Goal: Task Accomplishment & Management: Use online tool/utility

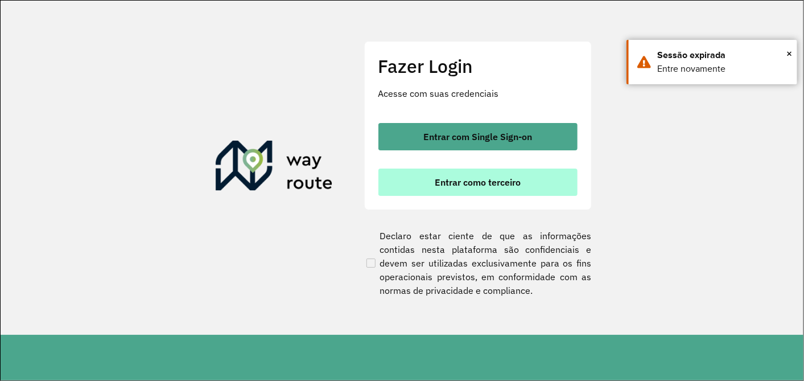
click at [456, 179] on span "Entrar como terceiro" at bounding box center [478, 182] width 86 height 9
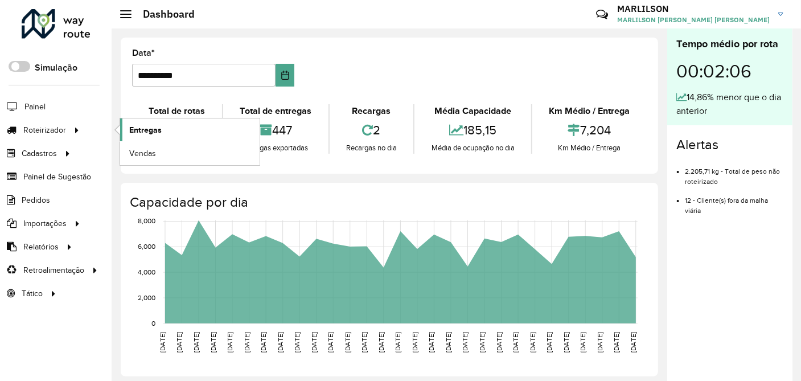
click at [145, 130] on span "Entregas" at bounding box center [145, 130] width 32 height 12
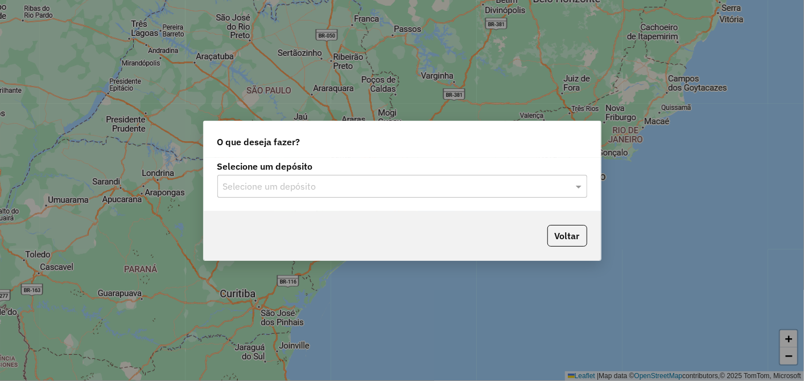
click at [254, 188] on input "text" at bounding box center [391, 187] width 336 height 14
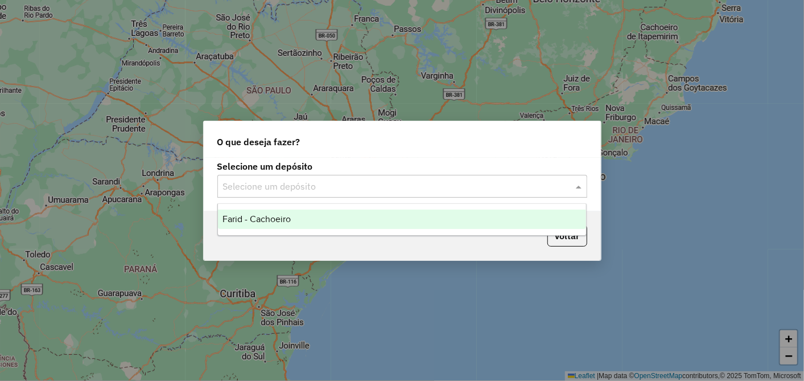
click at [249, 219] on span "Farid - Cachoeiro" at bounding box center [257, 219] width 68 height 10
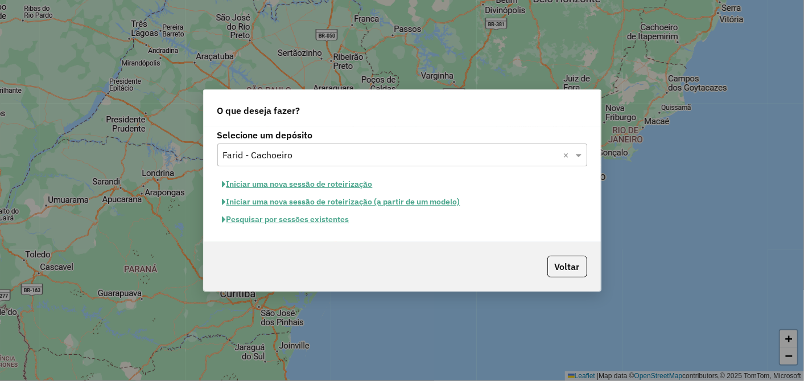
click at [313, 215] on button "Pesquisar por sessões existentes" at bounding box center [285, 220] width 137 height 18
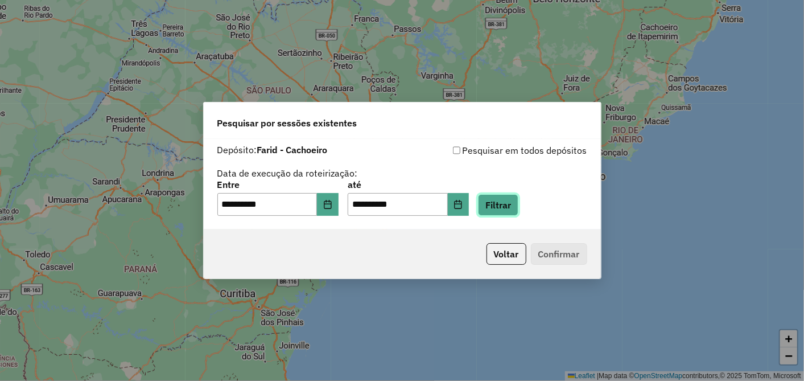
click at [519, 205] on button "Filtrar" at bounding box center [498, 205] width 40 height 22
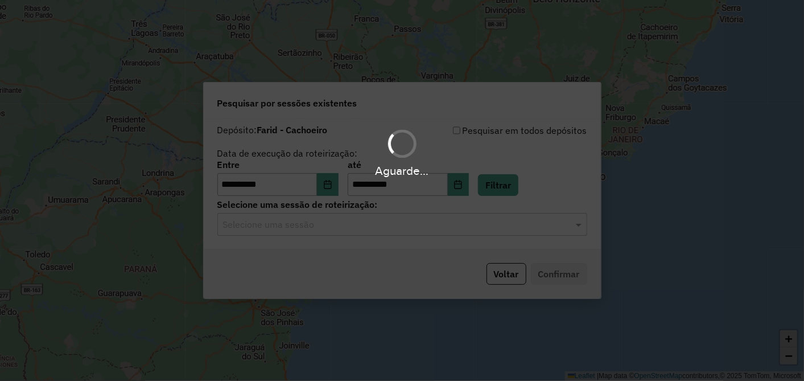
click at [299, 229] on input "text" at bounding box center [391, 225] width 336 height 14
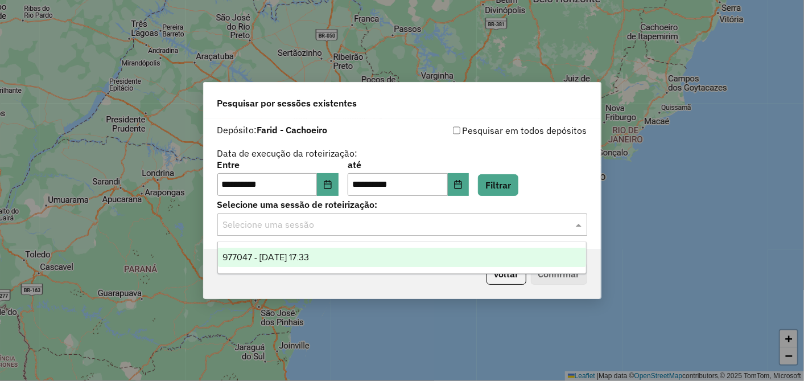
click at [297, 259] on span "977047 - 11/08/2025 17:33" at bounding box center [266, 257] width 87 height 10
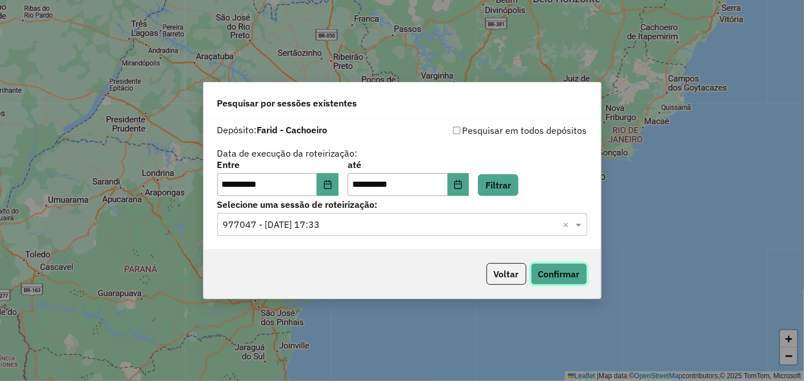
click at [559, 274] on button "Confirmar" at bounding box center [559, 274] width 56 height 22
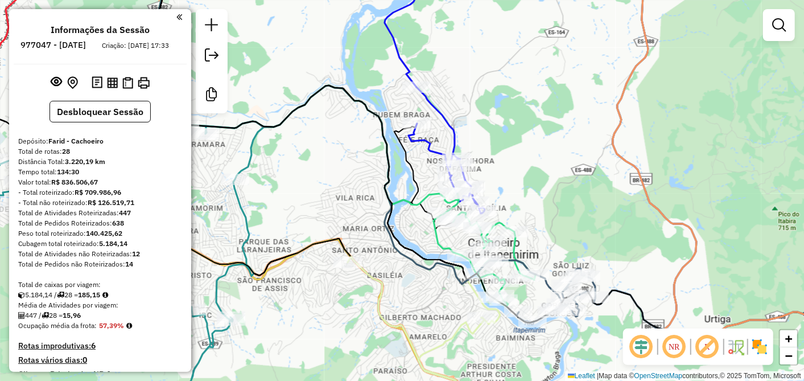
drag, startPoint x: 574, startPoint y: 195, endPoint x: 607, endPoint y: 170, distance: 41.4
click at [606, 170] on div "Janela de atendimento Grade de atendimento Capacidade Transportadoras Veículos …" at bounding box center [402, 190] width 804 height 381
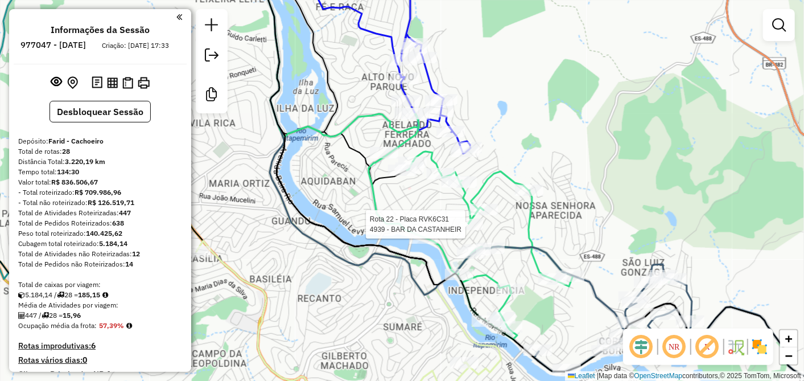
select select "**********"
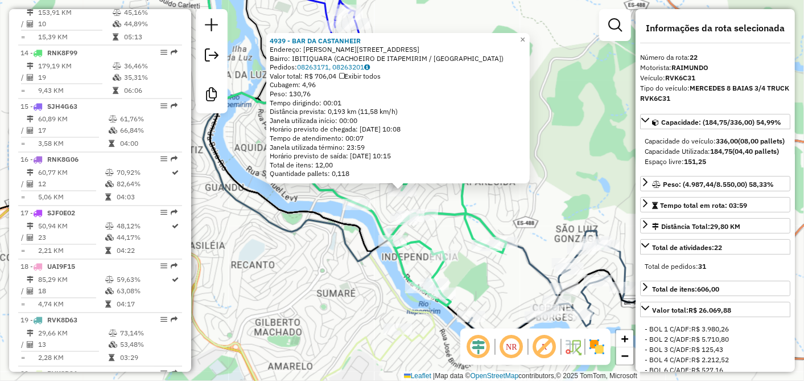
scroll to position [1567, 0]
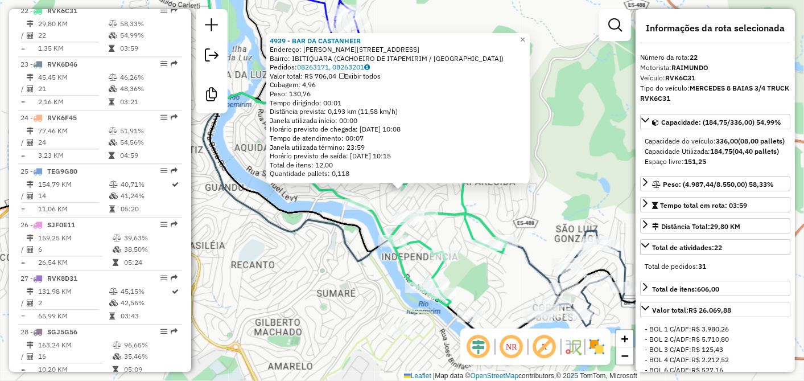
click at [288, 276] on div "4939 - BAR DA CASTANHEIR Endereço: [PERSON_NAME][STREET_ADDRESS] Bairro: [GEOGR…" at bounding box center [402, 190] width 804 height 381
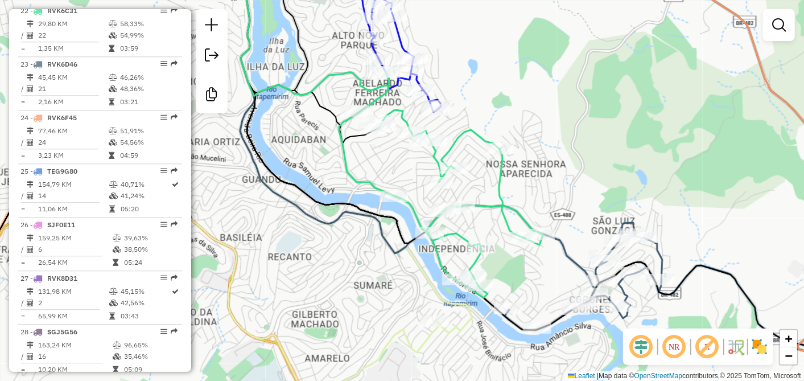
drag, startPoint x: 301, startPoint y: 273, endPoint x: 421, endPoint y: 237, distance: 125.3
click at [400, 247] on div "Janela de atendimento Grade de atendimento Capacidade Transportadoras Veículos …" at bounding box center [402, 190] width 804 height 381
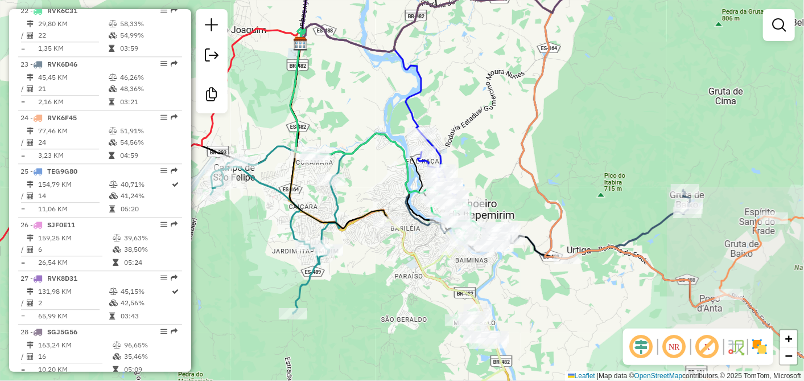
drag, startPoint x: 372, startPoint y: 263, endPoint x: 454, endPoint y: 236, distance: 85.9
click at [437, 240] on div "Janela de atendimento Grade de atendimento Capacidade Transportadoras Veículos …" at bounding box center [402, 190] width 804 height 381
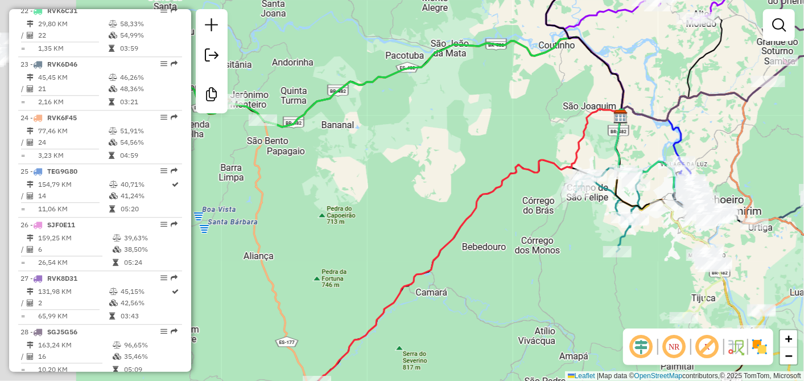
drag, startPoint x: 382, startPoint y: 171, endPoint x: 581, endPoint y: 170, distance: 198.6
click at [575, 171] on icon at bounding box center [465, 259] width 315 height 300
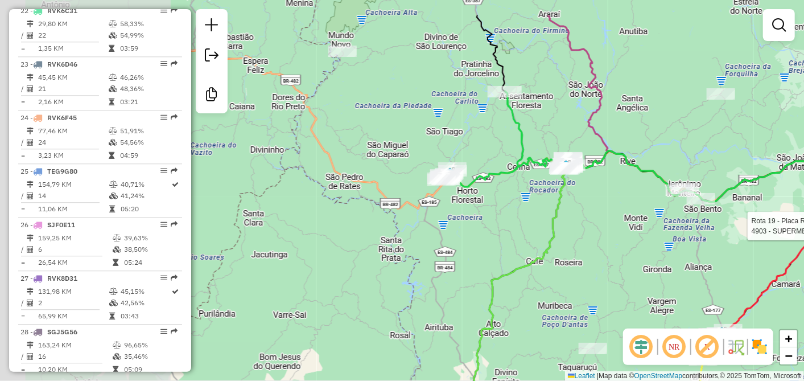
drag, startPoint x: 348, startPoint y: 178, endPoint x: 617, endPoint y: 234, distance: 274.9
click at [617, 234] on div "Rota 19 - Placa RVK8D63 4903 - SUPERMERCADO FAZOLI Janela de atendimento Grade …" at bounding box center [402, 190] width 804 height 381
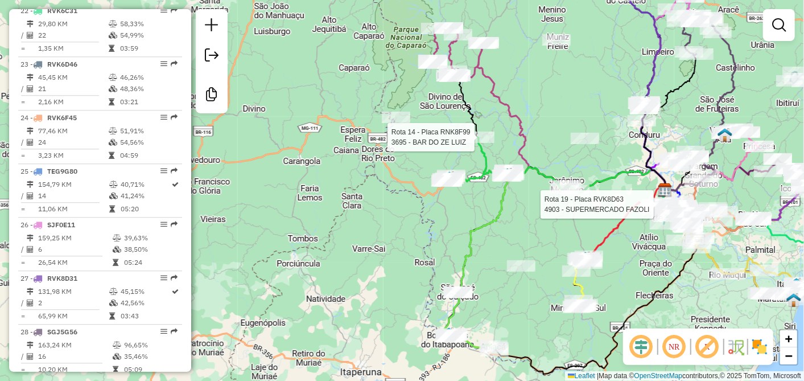
select select "**********"
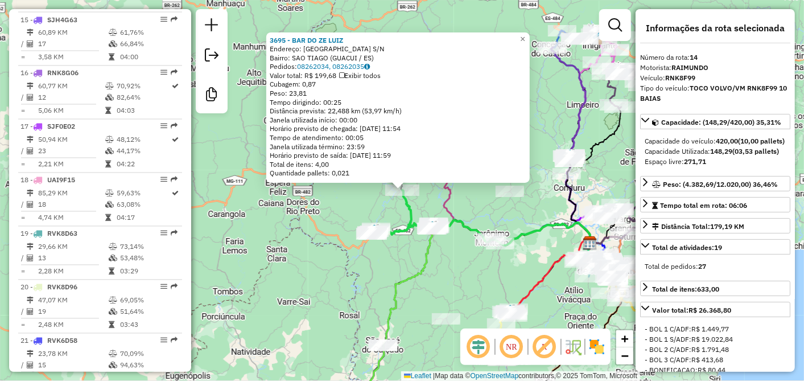
scroll to position [1141, 0]
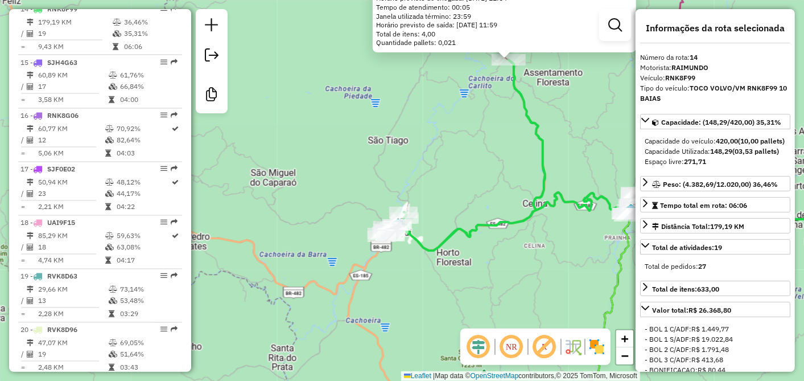
drag, startPoint x: 344, startPoint y: 203, endPoint x: 429, endPoint y: 157, distance: 96.5
click at [426, 158] on div "3695 - BAR DO ZE LUIZ Endereço: PRATINHA DE SANTA LUZIA S/N Bairro: SAO TIAGO (…" at bounding box center [402, 190] width 804 height 381
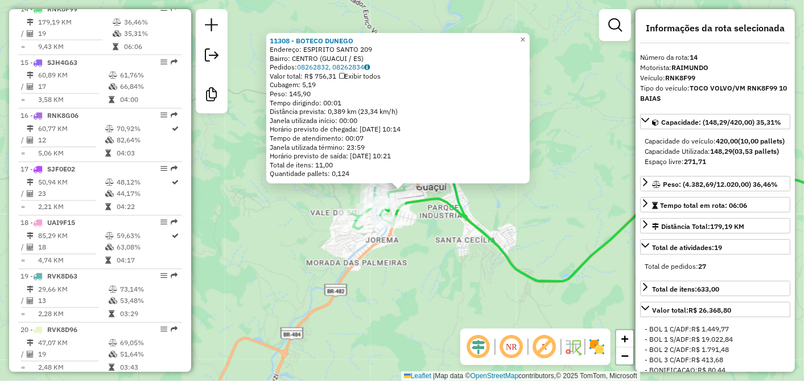
click at [395, 249] on div "11308 - BOTECO DUNEGO Endereço: ESPIRITO SANTO 209 Bairro: CENTRO (GUACUI / ES)…" at bounding box center [402, 190] width 804 height 381
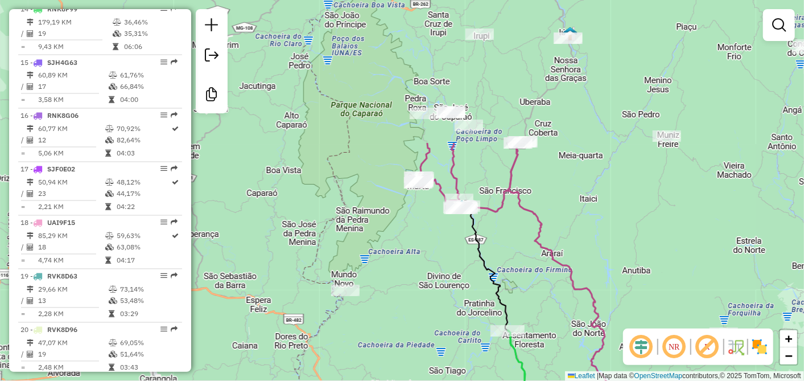
drag, startPoint x: 552, startPoint y: 123, endPoint x: 569, endPoint y: 304, distance: 181.8
click at [569, 304] on div "Janela de atendimento Grade de atendimento Capacidade Transportadoras Veículos …" at bounding box center [402, 190] width 804 height 381
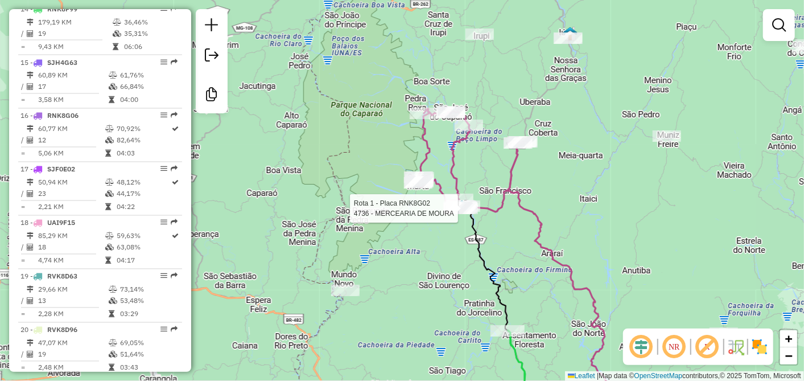
select select "**********"
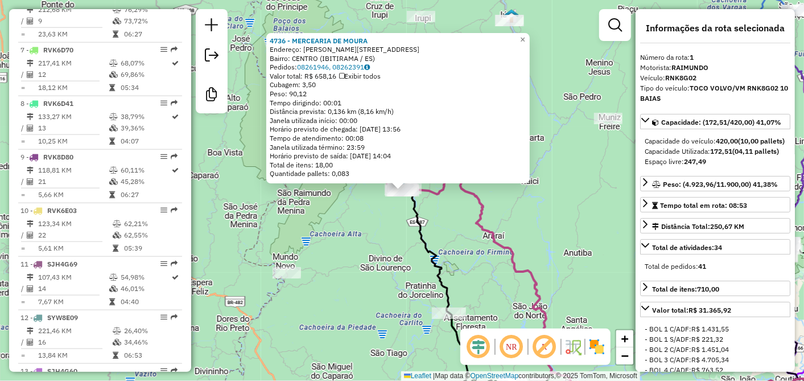
scroll to position [447, 0]
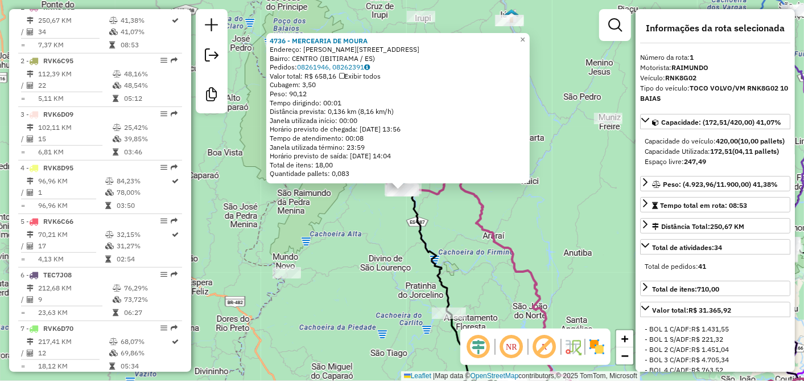
click at [472, 254] on div "4736 - MERCEARIA DE MOURA Endereço: LAZARINO RICCI 49 Bairro: CENTRO (IBITIRAMA…" at bounding box center [402, 190] width 804 height 381
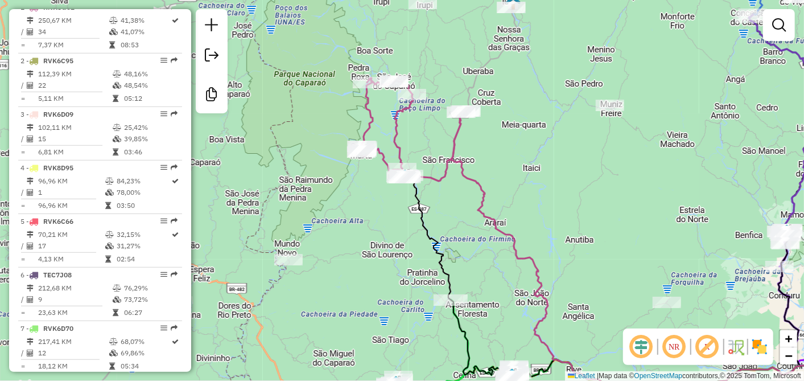
drag, startPoint x: 474, startPoint y: 233, endPoint x: 489, endPoint y: 196, distance: 39.8
click at [487, 200] on div "Janela de atendimento Grade de atendimento Capacidade Transportadoras Veículos …" at bounding box center [402, 190] width 804 height 381
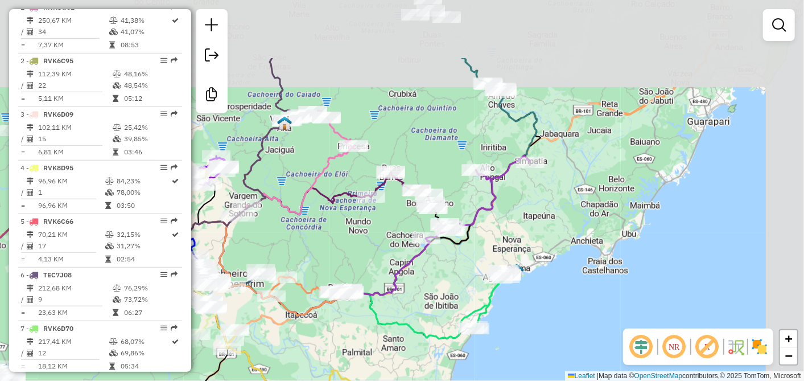
drag, startPoint x: 549, startPoint y: 154, endPoint x: 349, endPoint y: 255, distance: 223.2
click at [360, 255] on div "Janela de atendimento Grade de atendimento Capacidade Transportadoras Veículos …" at bounding box center [402, 190] width 804 height 381
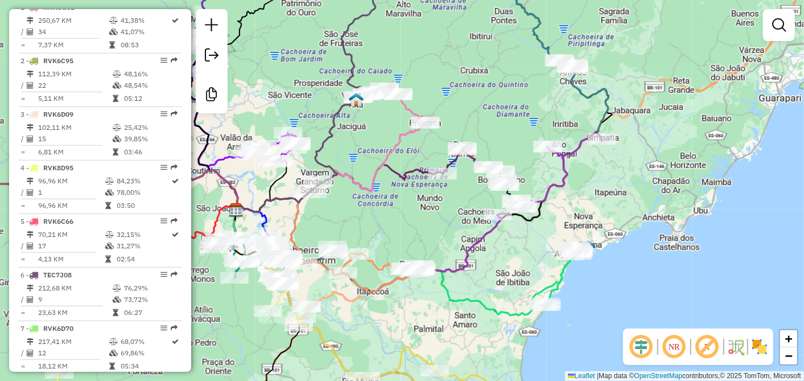
drag, startPoint x: 587, startPoint y: 186, endPoint x: 666, endPoint y: 155, distance: 85.6
click at [666, 155] on div "Janela de atendimento Grade de atendimento Capacidade Transportadoras Veículos …" at bounding box center [402, 190] width 804 height 381
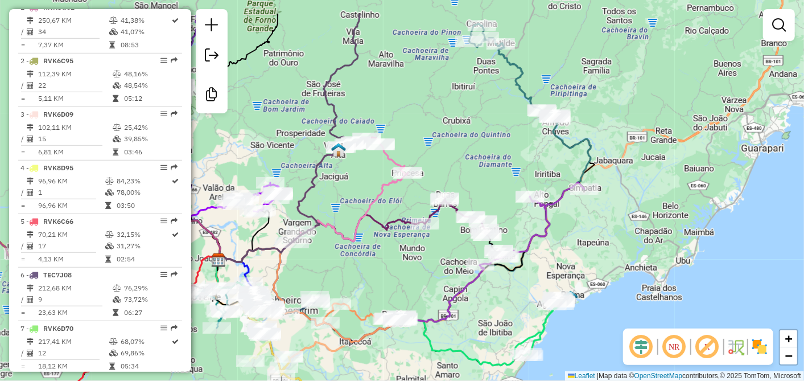
drag, startPoint x: 600, startPoint y: 183, endPoint x: 519, endPoint y: 275, distance: 123.4
click at [528, 276] on div "Janela de atendimento Grade de atendimento Capacidade Transportadoras Veículos …" at bounding box center [402, 190] width 804 height 381
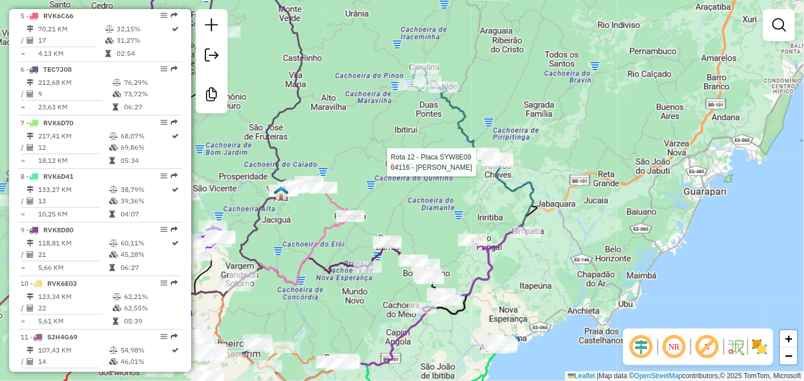
select select "**********"
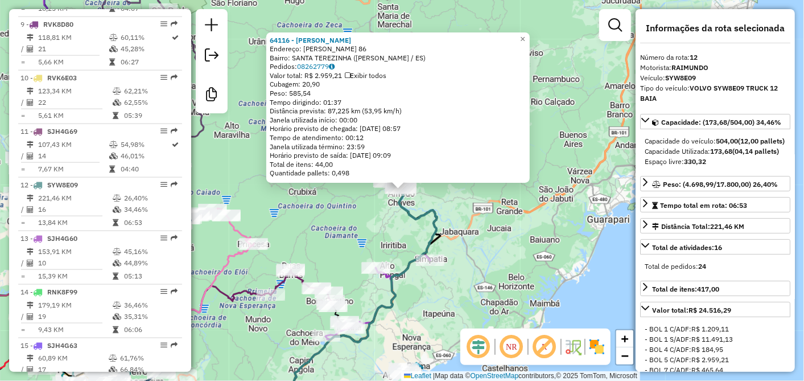
scroll to position [1034, 0]
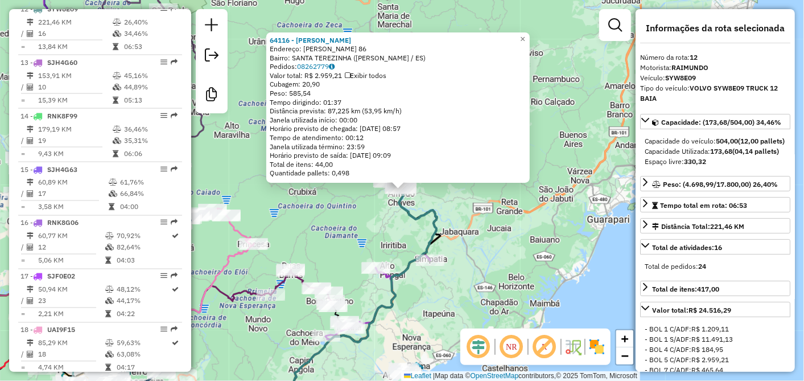
click at [476, 280] on div "64116 - GUSTAVO DA SILVA PIN Endereço: AMELIA DONDONI PAGANINI 86 Bairro: SANTA…" at bounding box center [402, 190] width 804 height 381
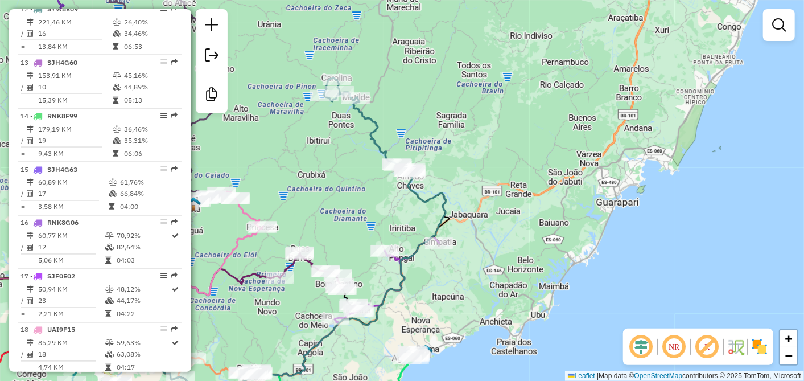
drag, startPoint x: 434, startPoint y: 270, endPoint x: 502, endPoint y: 188, distance: 106.3
click at [502, 188] on div "Rota 13 - Placa SJH4G60 64097 - BAR DO ADRIANO Janela de atendimento Grade de a…" at bounding box center [402, 190] width 804 height 381
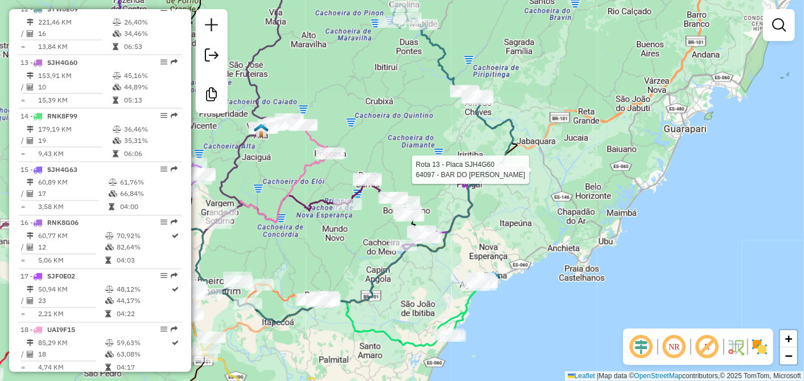
select select "**********"
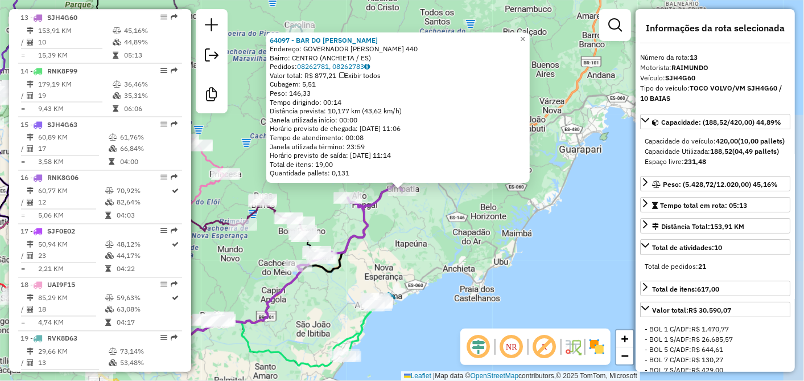
scroll to position [1088, 0]
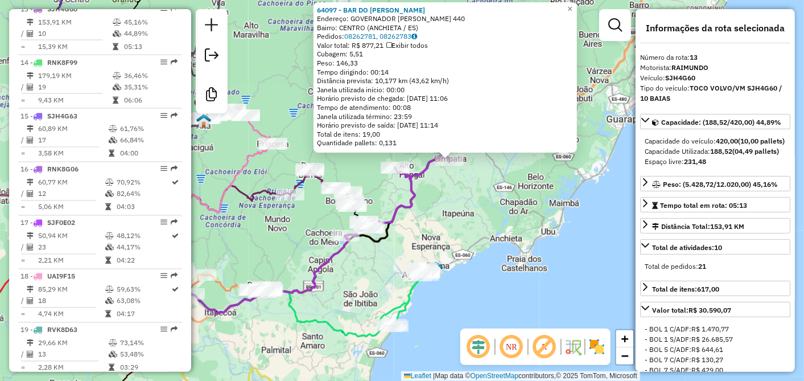
drag, startPoint x: 418, startPoint y: 242, endPoint x: 527, endPoint y: 183, distance: 124.3
click at [523, 186] on div "64097 - BAR DO ADRIANO Endereço: GOVERNADOR MARIO COVAS 440 Bairro: CENTRO (ANC…" at bounding box center [402, 190] width 804 height 381
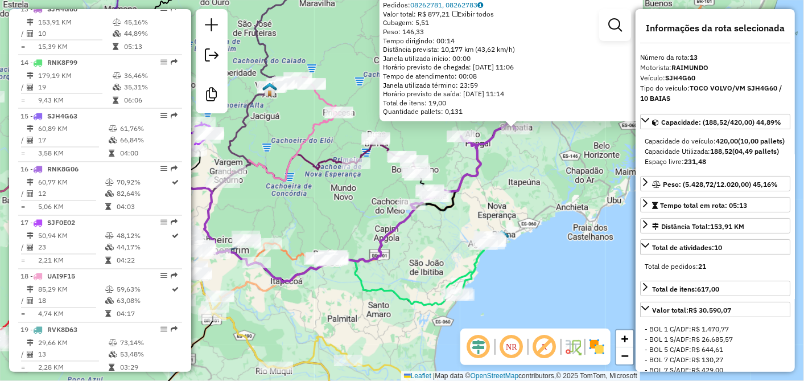
click at [527, 183] on div "64097 - BAR DO ADRIANO Endereço: GOVERNADOR MARIO COVAS 440 Bairro: CENTRO (ANC…" at bounding box center [402, 190] width 804 height 381
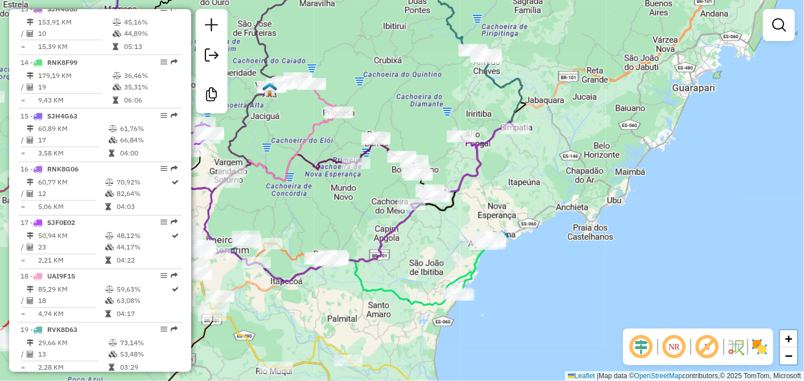
drag, startPoint x: 472, startPoint y: 192, endPoint x: 575, endPoint y: 194, distance: 103.6
click at [575, 194] on div "Janela de atendimento Grade de atendimento Capacidade Transportadoras Veículos …" at bounding box center [402, 190] width 804 height 381
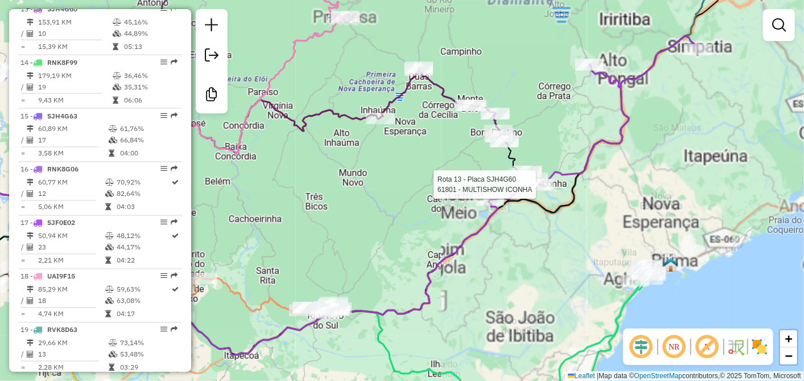
select select "**********"
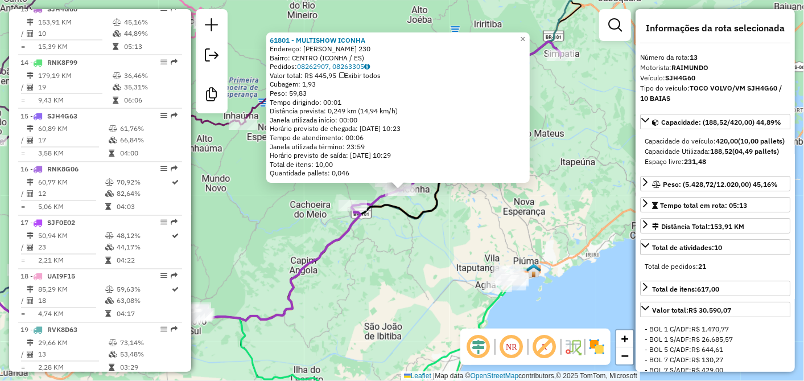
click at [483, 234] on div "61801 - MULTISHOW ICONHA Endereço: CEL ANTONIO DUARTE 230 Bairro: CENTRO (ICONH…" at bounding box center [402, 190] width 804 height 381
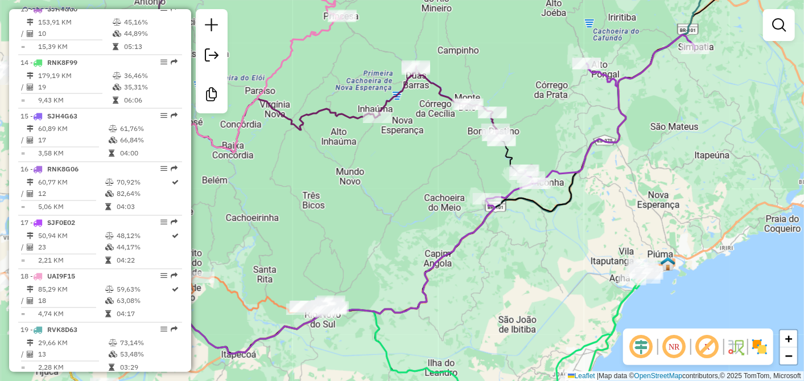
drag, startPoint x: 417, startPoint y: 253, endPoint x: 559, endPoint y: 244, distance: 142.1
click at [556, 245] on div "Janela de atendimento Grade de atendimento Capacidade Transportadoras Veículos …" at bounding box center [402, 190] width 804 height 381
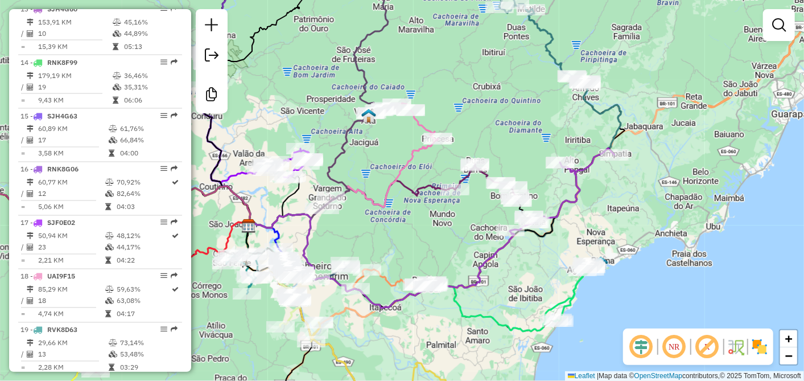
drag, startPoint x: 452, startPoint y: 201, endPoint x: 451, endPoint y: 258, distance: 56.9
click at [450, 258] on div "Janela de atendimento Grade de atendimento Capacidade Transportadoras Veículos …" at bounding box center [402, 190] width 804 height 381
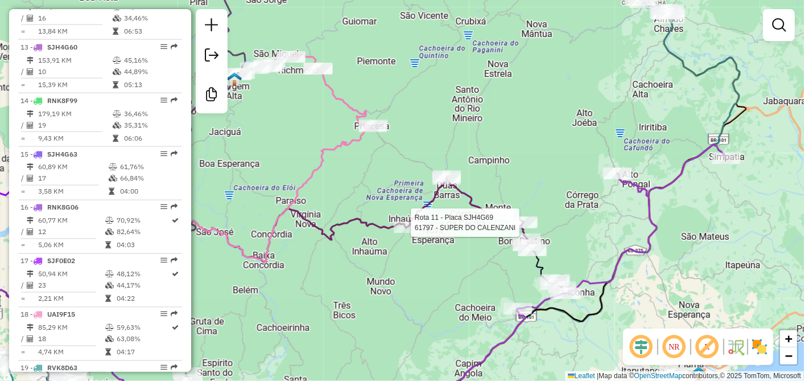
select select "**********"
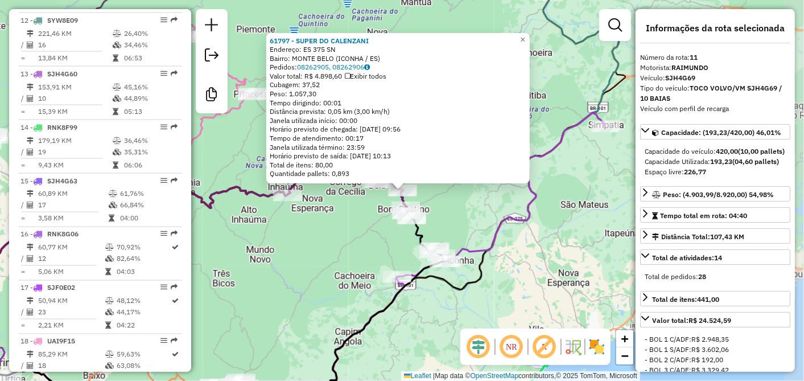
scroll to position [981, 0]
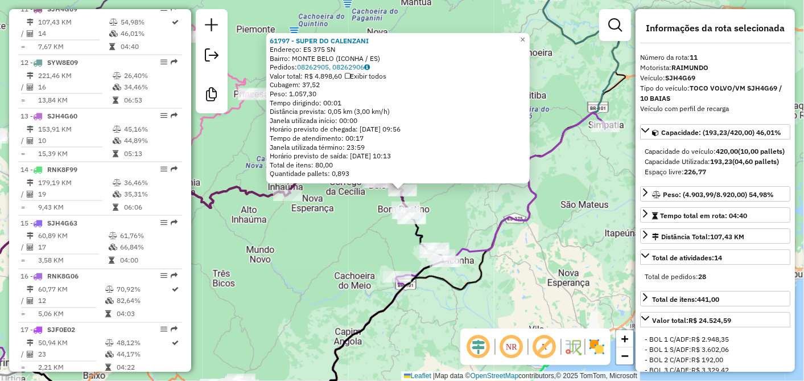
click at [372, 238] on div "61797 - SUPER DO CALENZANI Endereço: ES 375 SN Bairro: MONTE BELO (ICONHA / ES)…" at bounding box center [402, 190] width 804 height 381
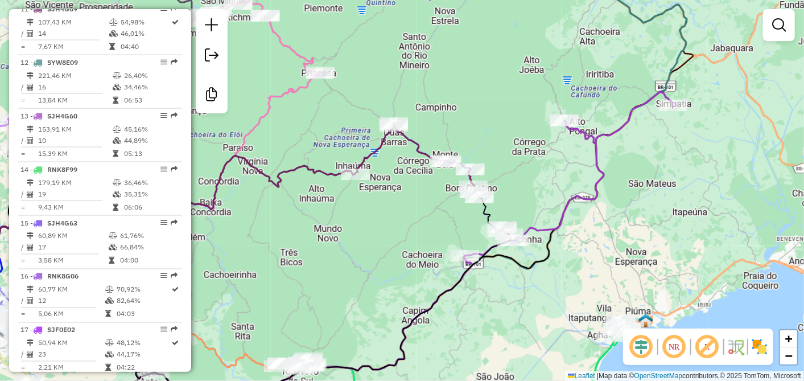
drag, startPoint x: 372, startPoint y: 238, endPoint x: 443, endPoint y: 216, distance: 74.2
click at [442, 216] on div "Janela de atendimento Grade de atendimento Capacidade Transportadoras Veículos …" at bounding box center [402, 190] width 804 height 381
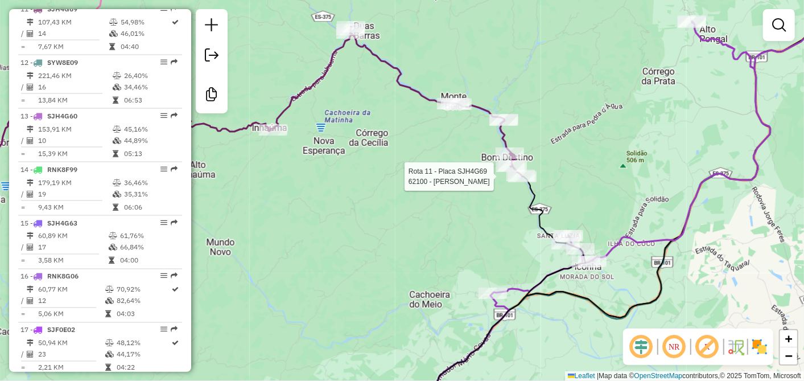
select select "**********"
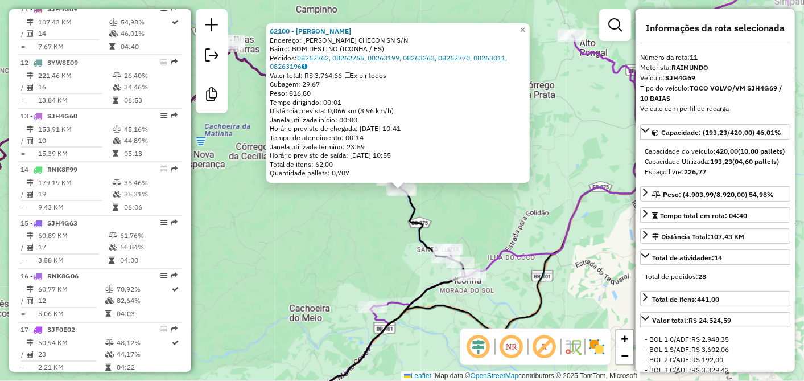
click at [552, 211] on div "62100 - JOSE MAURICIO CAPRIN Endereço: HENRIQUETA PAYER CHECON SN S/N Bairro: B…" at bounding box center [402, 190] width 804 height 381
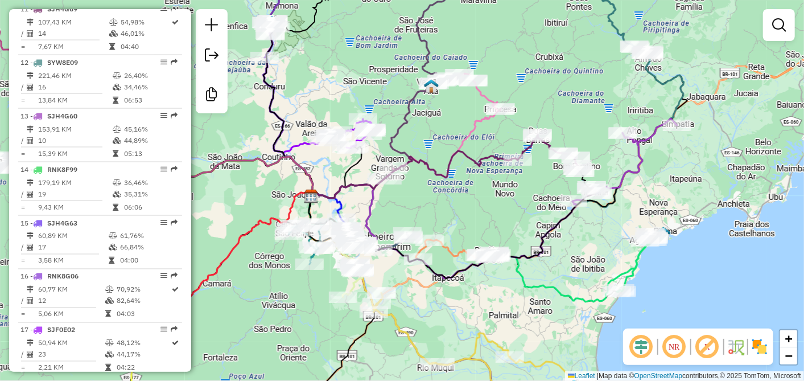
drag, startPoint x: 526, startPoint y: 289, endPoint x: 592, endPoint y: 254, distance: 74.6
click at [592, 254] on div "Janela de atendimento Grade de atendimento Capacidade Transportadoras Veículos …" at bounding box center [402, 190] width 804 height 381
click at [449, 206] on icon at bounding box center [452, 224] width 287 height 107
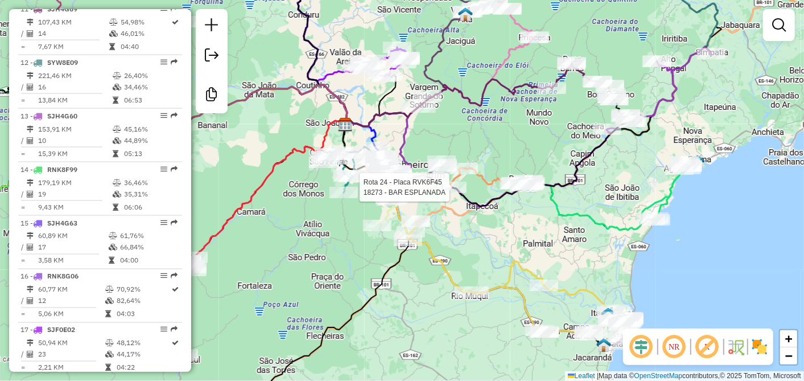
drag, startPoint x: 378, startPoint y: 312, endPoint x: 417, endPoint y: 195, distance: 123.3
click at [411, 209] on div "Rota 24 - Placa RVK6F45 18273 - BAR ESPLANADA Janela de atendimento Grade de at…" at bounding box center [402, 190] width 804 height 381
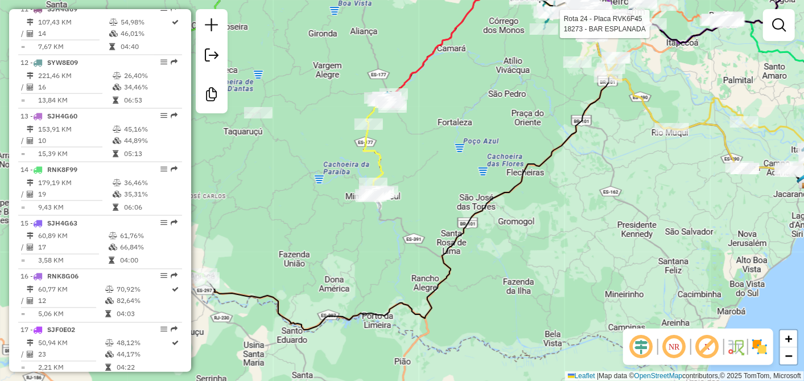
drag, startPoint x: 263, startPoint y: 285, endPoint x: 408, endPoint y: 294, distance: 145.5
click at [408, 294] on div "Rota 24 - Placa RVK6F45 18273 - BAR ESPLANADA Janela de atendimento Grade de at…" at bounding box center [402, 190] width 804 height 381
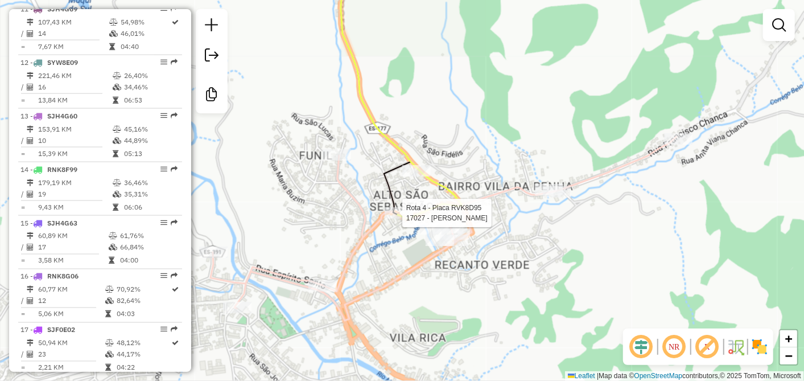
select select "**********"
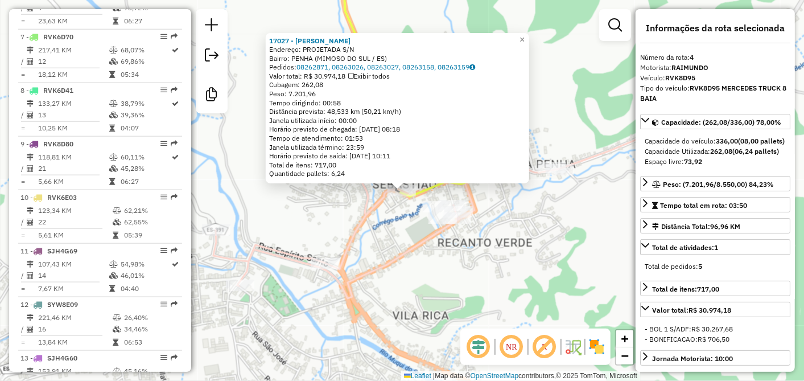
scroll to position [608, 0]
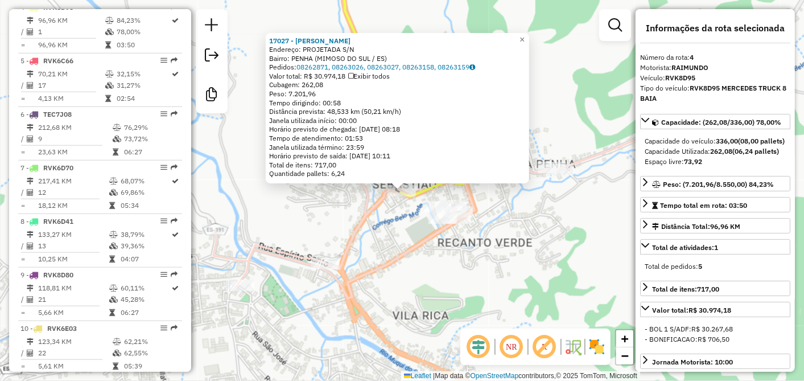
click at [499, 283] on div "17027 - PERUZINI E SILVA Endereço: PROJETADA S/N Bairro: PENHA (MIMOSO DO SUL /…" at bounding box center [402, 190] width 804 height 381
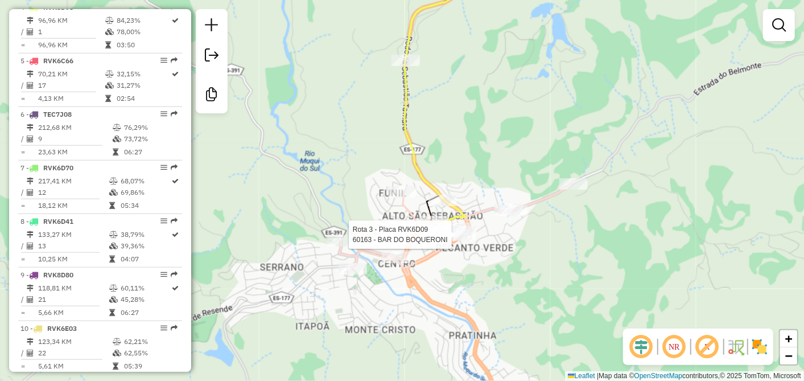
select select "**********"
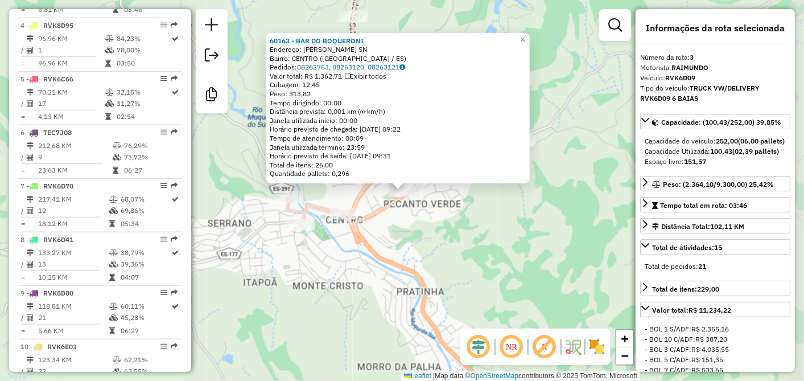
scroll to position [554, 0]
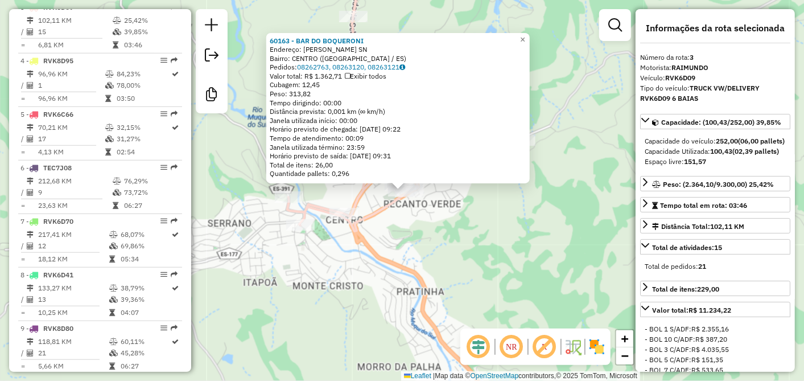
click at [483, 250] on div "60163 - BAR DO BOQUERONI Endereço: ANTONIO NASSARONI SN Bairro: CENTRO (MIMOSO …" at bounding box center [402, 190] width 804 height 381
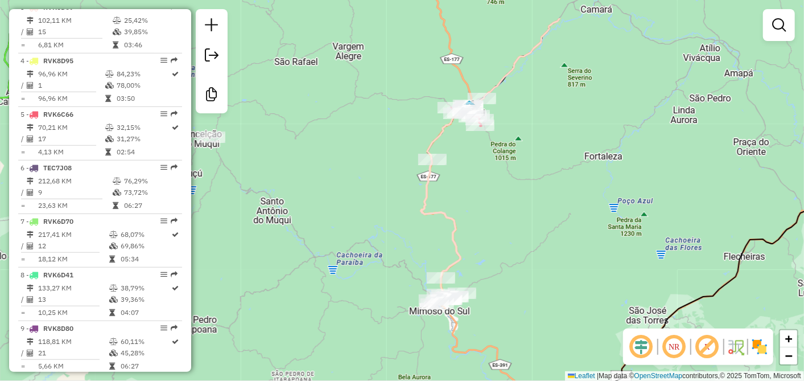
drag, startPoint x: 533, startPoint y: 192, endPoint x: 477, endPoint y: 314, distance: 134.0
click at [479, 312] on div "Janela de atendimento Grade de atendimento Capacidade Transportadoras Veículos …" at bounding box center [402, 190] width 804 height 381
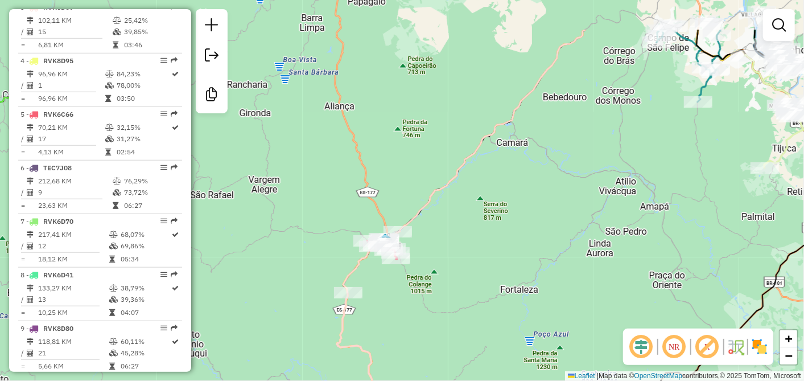
drag, startPoint x: 529, startPoint y: 164, endPoint x: 385, endPoint y: 308, distance: 204.0
click at [386, 308] on div "Janela de atendimento Grade de atendimento Capacidade Transportadoras Veículos …" at bounding box center [402, 190] width 804 height 381
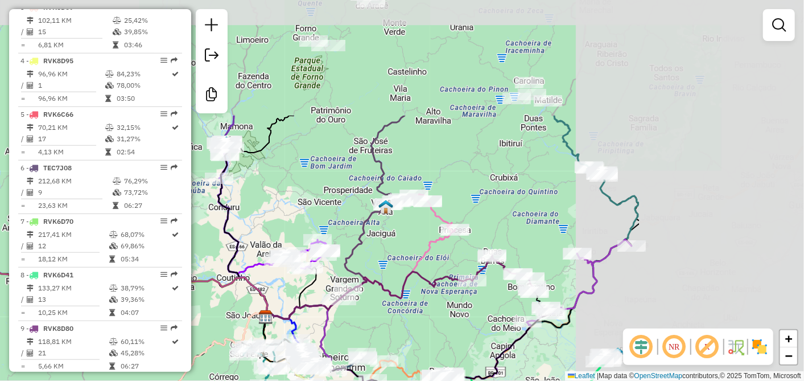
drag, startPoint x: 661, startPoint y: 194, endPoint x: 388, endPoint y: 359, distance: 318.4
click at [395, 358] on div "Janela de atendimento Grade de atendimento Capacidade Transportadoras Veículos …" at bounding box center [402, 190] width 804 height 381
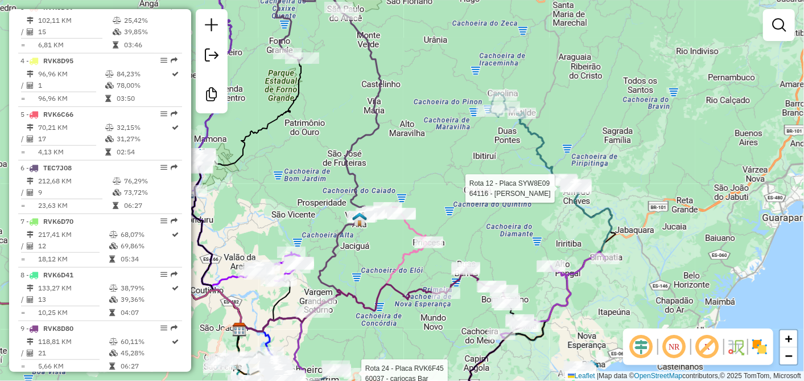
select select "**********"
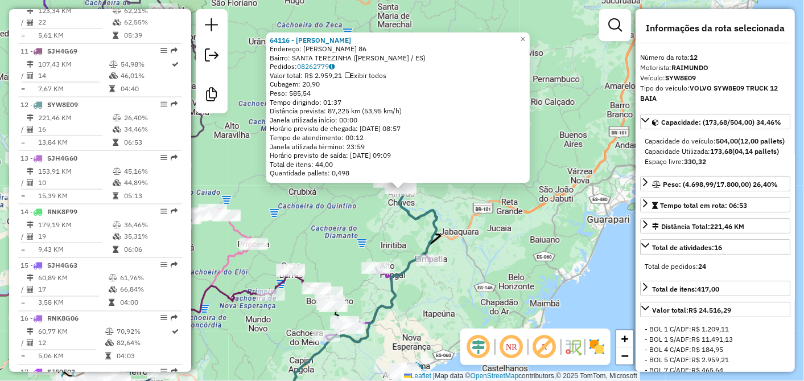
scroll to position [1034, 0]
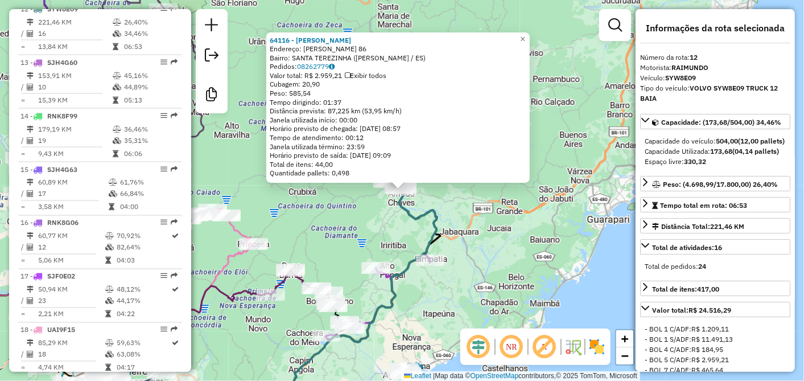
click at [483, 236] on div "64116 - GUSTAVO DA SILVA PIN Endereço: AMELIA DONDONI PAGANINI 86 Bairro: SANTA…" at bounding box center [402, 190] width 804 height 381
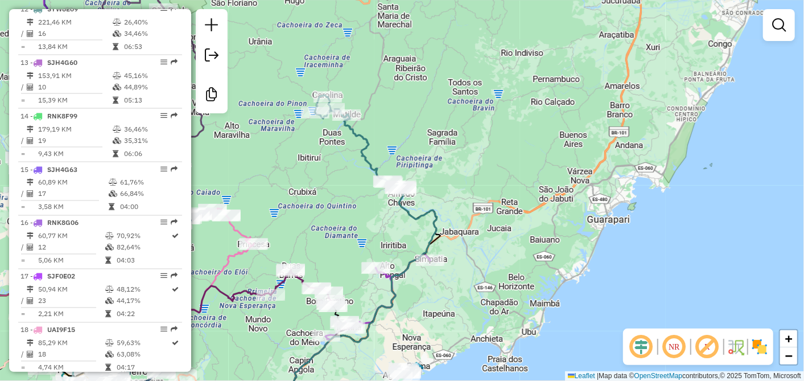
drag, startPoint x: 479, startPoint y: 241, endPoint x: 554, endPoint y: 183, distance: 95.4
click at [548, 187] on div "Janela de atendimento Grade de atendimento Capacidade Transportadoras Veículos …" at bounding box center [402, 190] width 804 height 381
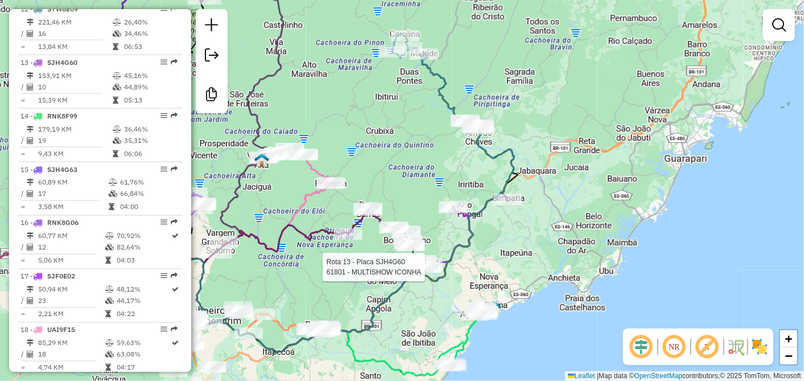
select select "**********"
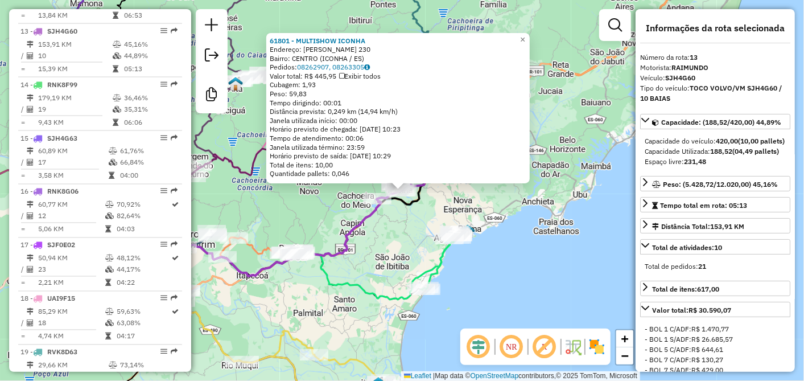
scroll to position [1088, 0]
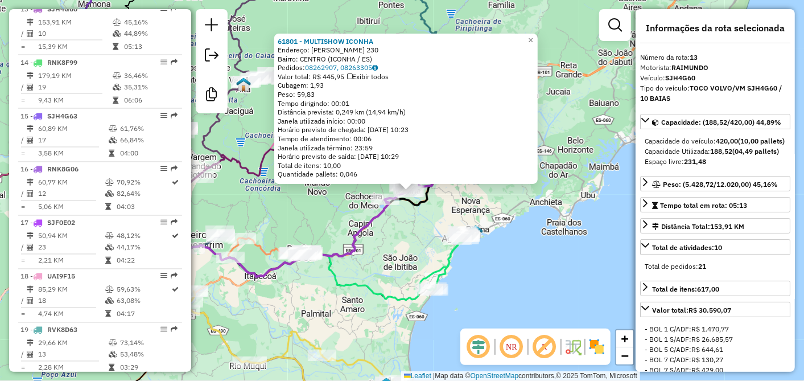
drag, startPoint x: 385, startPoint y: 262, endPoint x: 430, endPoint y: 258, distance: 45.1
click at [429, 258] on div "61801 - MULTISHOW ICONHA Endereço: CEL ANTONIO DUARTE 230 Bairro: CENTRO (ICONH…" at bounding box center [402, 190] width 804 height 381
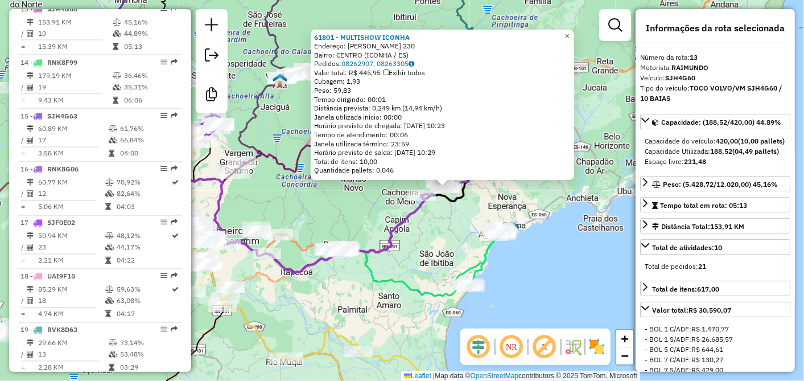
click at [430, 258] on div "61801 - MULTISHOW ICONHA Endereço: CEL ANTONIO DUARTE 230 Bairro: CENTRO (ICONH…" at bounding box center [402, 190] width 804 height 381
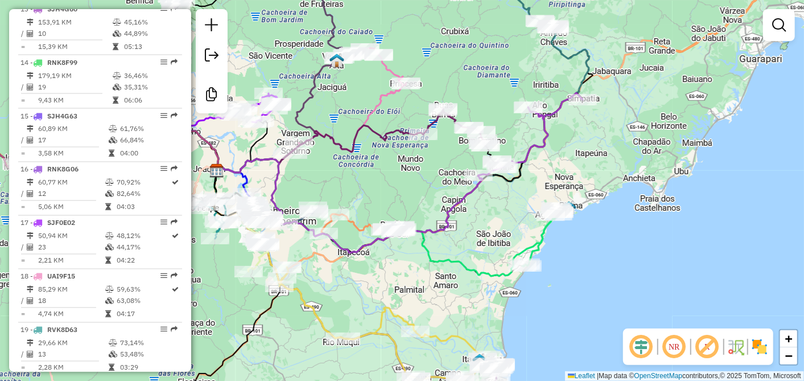
drag, startPoint x: 394, startPoint y: 278, endPoint x: 465, endPoint y: 254, distance: 74.3
click at [463, 255] on icon at bounding box center [388, 217] width 342 height 117
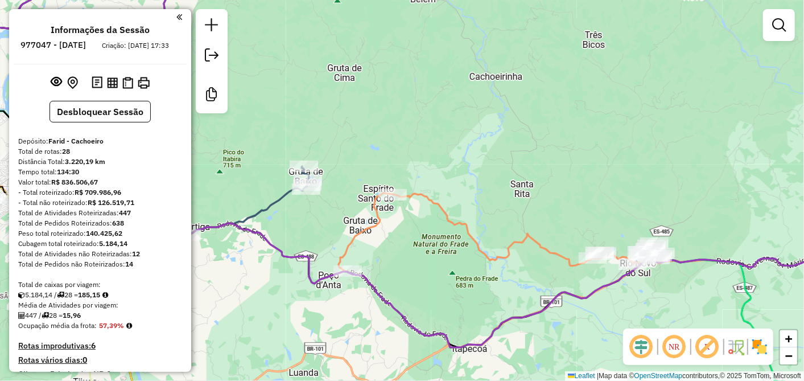
scroll to position [1088, 0]
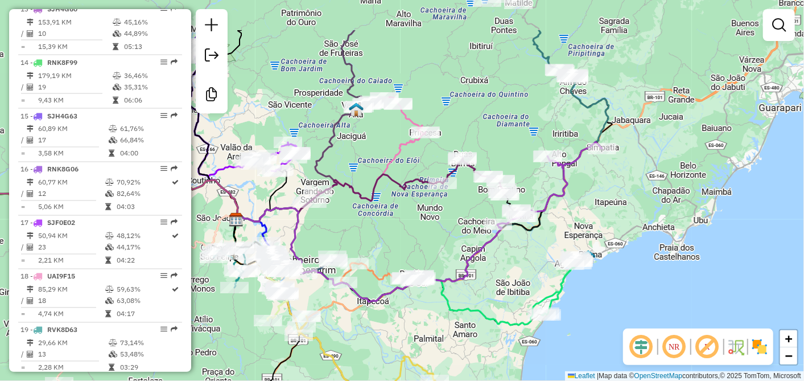
drag, startPoint x: 509, startPoint y: 150, endPoint x: 300, endPoint y: 305, distance: 260.5
click at [302, 304] on div "Janela de atendimento Grade de atendimento Capacidade Transportadoras Veículos …" at bounding box center [402, 190] width 804 height 381
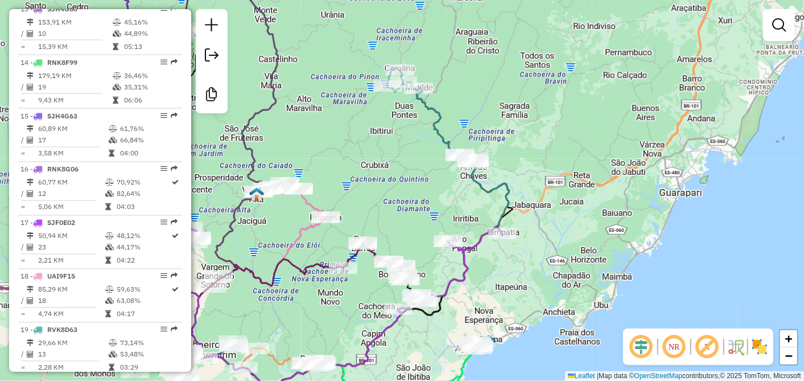
drag, startPoint x: 419, startPoint y: 138, endPoint x: 475, endPoint y: 104, distance: 65.4
click at [475, 104] on div "Janela de atendimento Grade de atendimento Capacidade Transportadoras Veículos …" at bounding box center [402, 190] width 804 height 381
